Goal: Check status: Check status

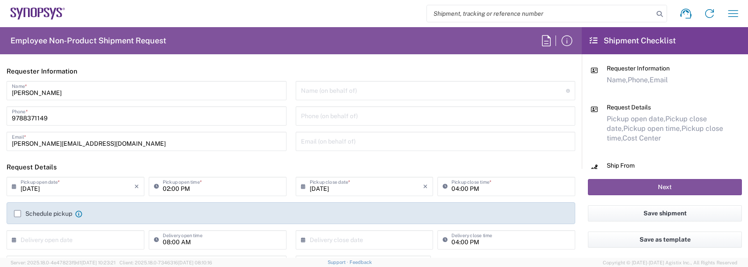
scroll to position [744, 0]
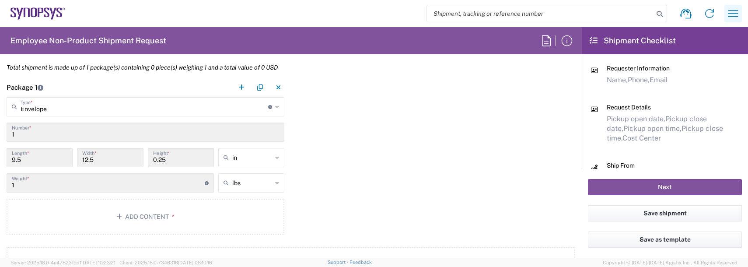
click at [739, 15] on icon "button" at bounding box center [733, 14] width 14 height 14
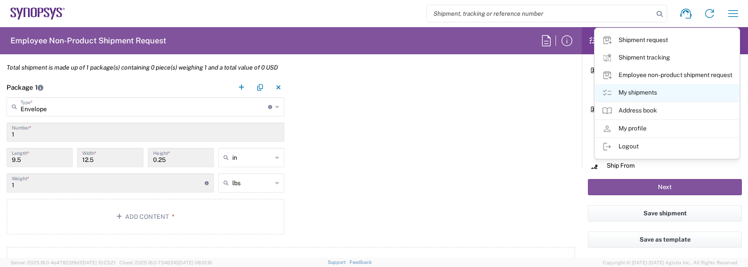
click at [629, 91] on link "My shipments" at bounding box center [667, 93] width 144 height 18
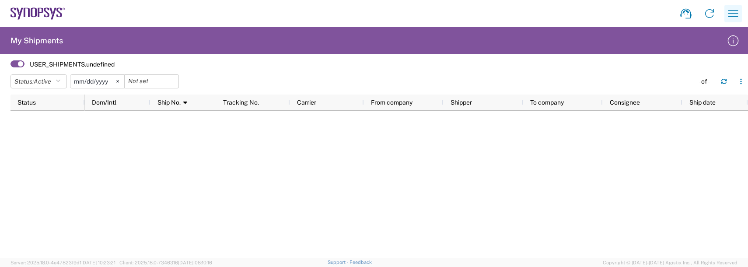
click at [733, 13] on icon "button" at bounding box center [733, 14] width 14 height 14
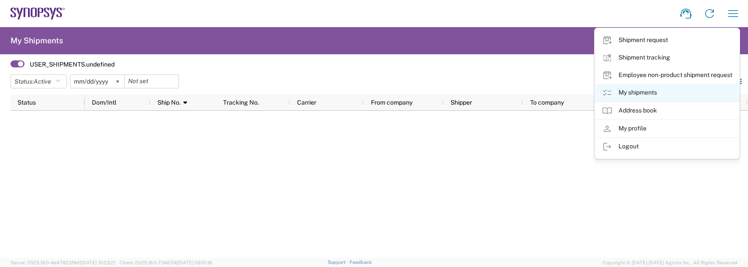
click at [628, 93] on link "My shipments" at bounding box center [667, 93] width 144 height 18
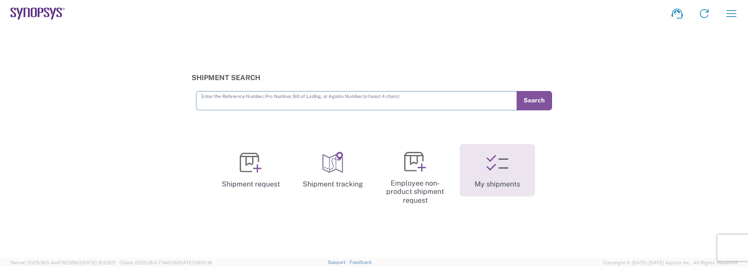
click at [495, 174] on link "My shipments" at bounding box center [497, 170] width 75 height 53
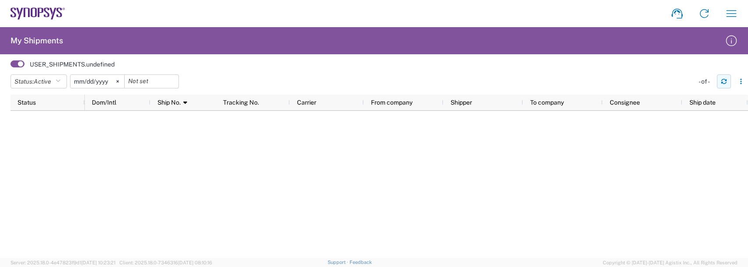
click at [724, 82] on icon "button" at bounding box center [724, 81] width 6 height 6
click at [117, 79] on svg-icon at bounding box center [117, 81] width 13 height 13
click at [118, 80] on div at bounding box center [97, 81] width 55 height 14
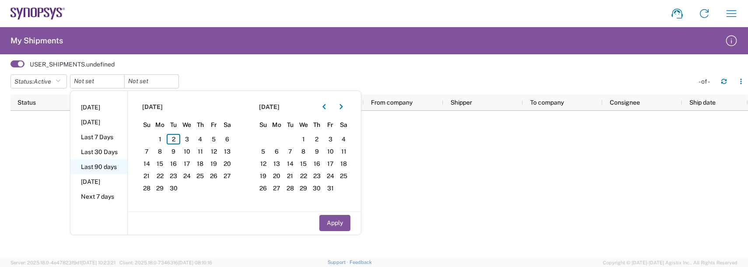
click at [93, 165] on li "Last 90 days" at bounding box center [98, 166] width 57 height 15
type input "[DATE]"
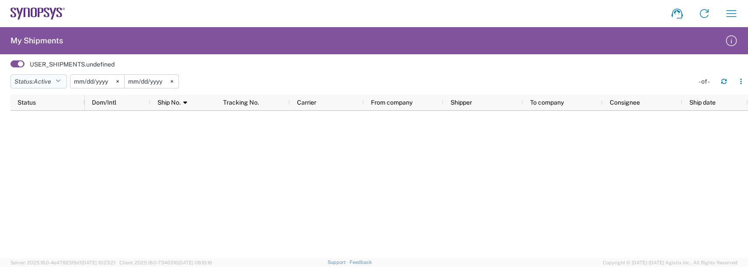
click at [49, 79] on span "Active" at bounding box center [43, 81] width 18 height 7
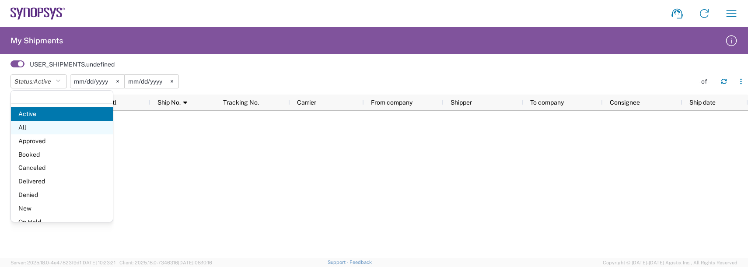
click at [40, 129] on span "All" at bounding box center [62, 128] width 102 height 14
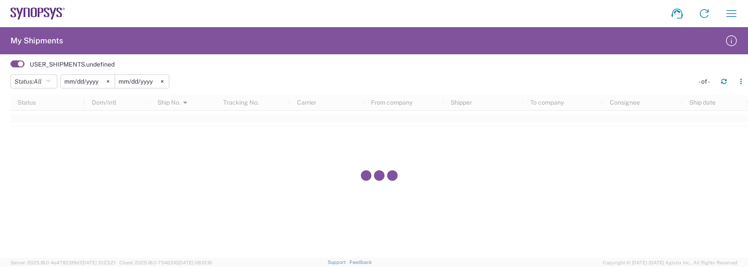
click at [21, 62] on span at bounding box center [18, 63] width 14 height 7
click at [11, 67] on input "checkbox" at bounding box center [11, 67] width 0 height 0
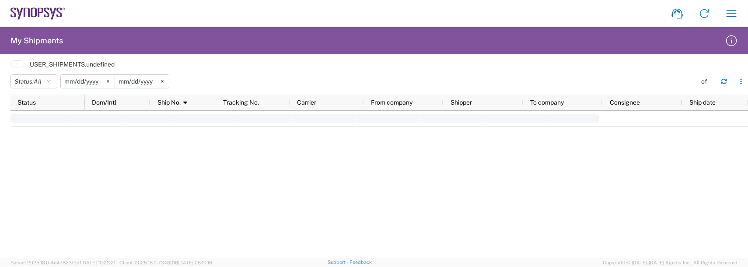
click at [20, 63] on span at bounding box center [18, 63] width 14 height 7
click at [11, 67] on input "checkbox" at bounding box center [11, 67] width 0 height 0
click at [738, 11] on icon "button" at bounding box center [732, 14] width 14 height 14
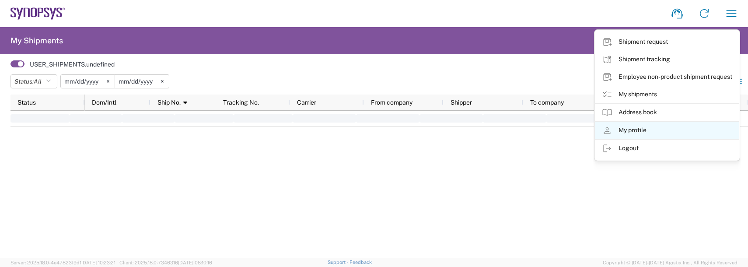
click at [646, 127] on link "My profile" at bounding box center [667, 131] width 144 height 18
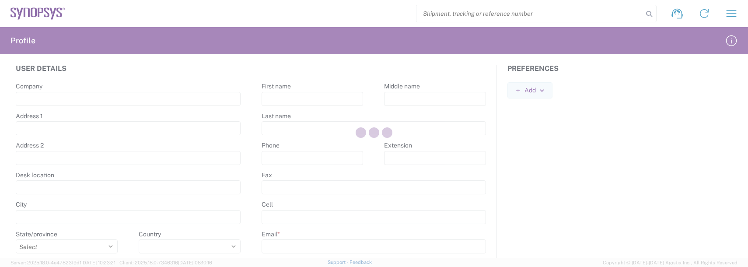
type input "Synopsys"
type input "[STREET_ADDRESS]"
type input "[GEOGRAPHIC_DATA]"
select select
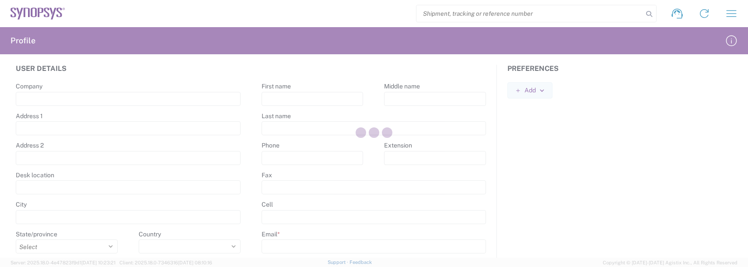
type input "01719"
select select
type input "[PERSON_NAME]"
type input "[PERSON_NAME][EMAIL_ADDRESS][DOMAIN_NAME]"
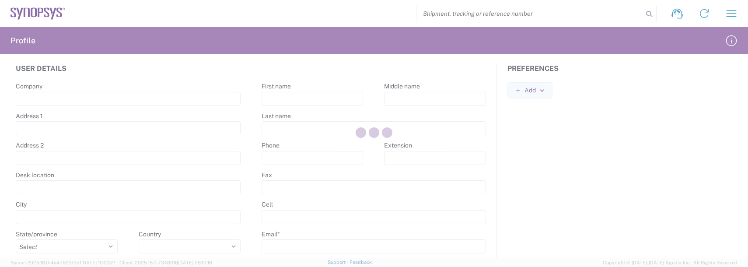
select select
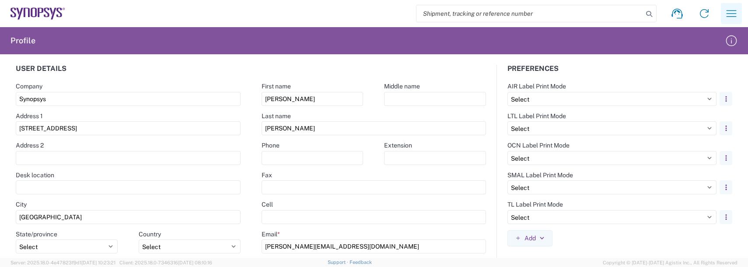
click at [729, 11] on icon "button" at bounding box center [732, 14] width 14 height 14
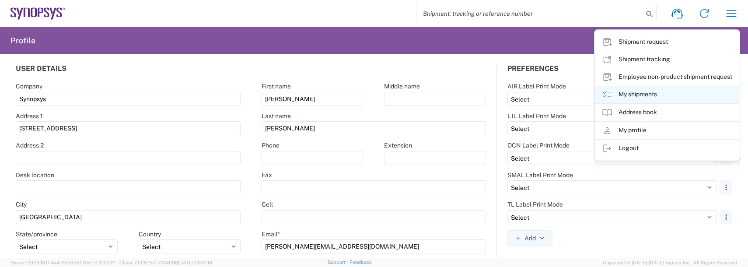
click at [638, 95] on link "My shipments" at bounding box center [667, 95] width 144 height 18
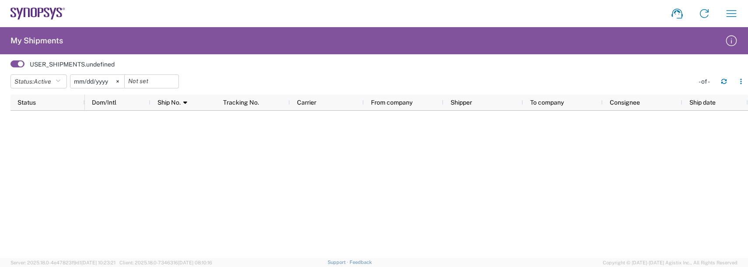
drag, startPoint x: 734, startPoint y: 19, endPoint x: 686, endPoint y: 26, distance: 49.1
click at [734, 19] on icon "button" at bounding box center [732, 14] width 14 height 14
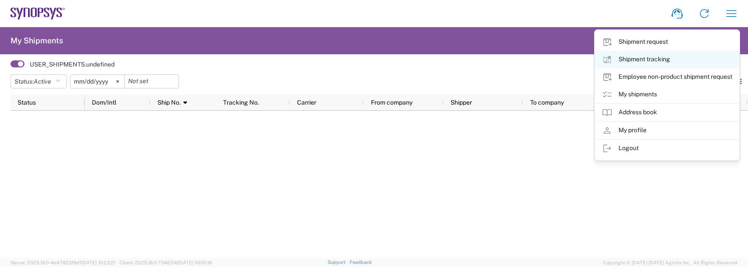
click at [634, 59] on link "Shipment tracking" at bounding box center [667, 60] width 144 height 18
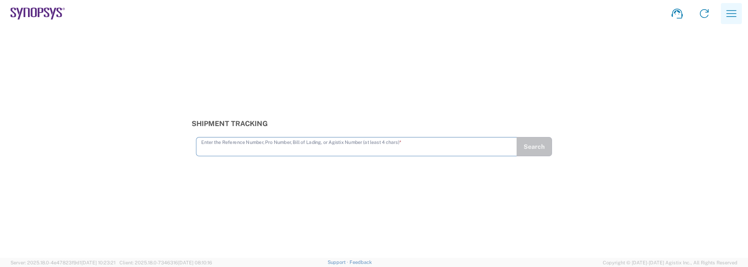
click at [733, 12] on icon "button" at bounding box center [732, 14] width 14 height 14
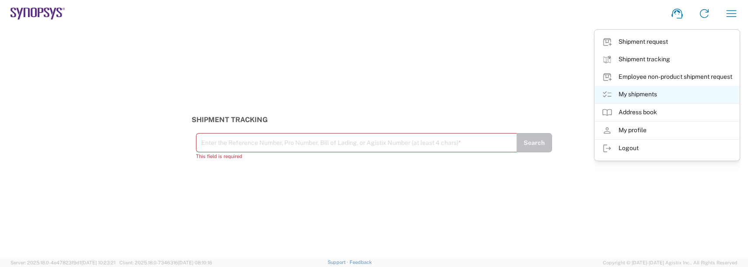
click at [643, 92] on link "My shipments" at bounding box center [667, 95] width 144 height 18
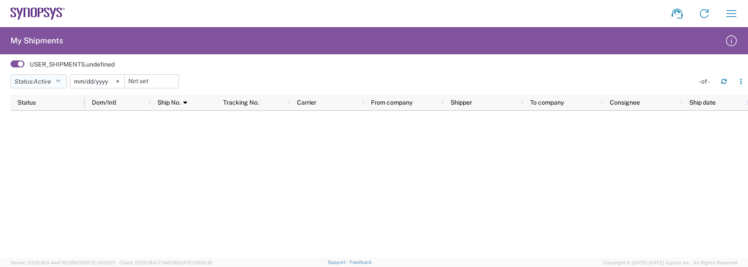
click at [41, 81] on span "Active" at bounding box center [43, 81] width 18 height 7
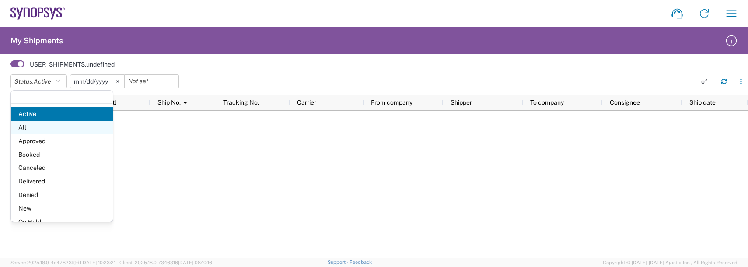
click at [19, 125] on span "All" at bounding box center [62, 128] width 102 height 14
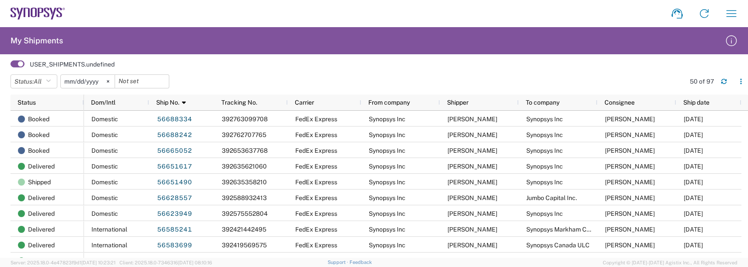
click at [80, 83] on input "[DATE]" at bounding box center [88, 81] width 54 height 13
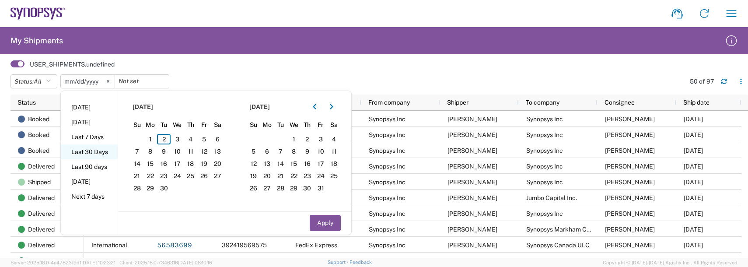
click at [97, 155] on li "Last 30 Days" at bounding box center [89, 151] width 57 height 15
type input "[DATE]"
